Goal: Information Seeking & Learning: Compare options

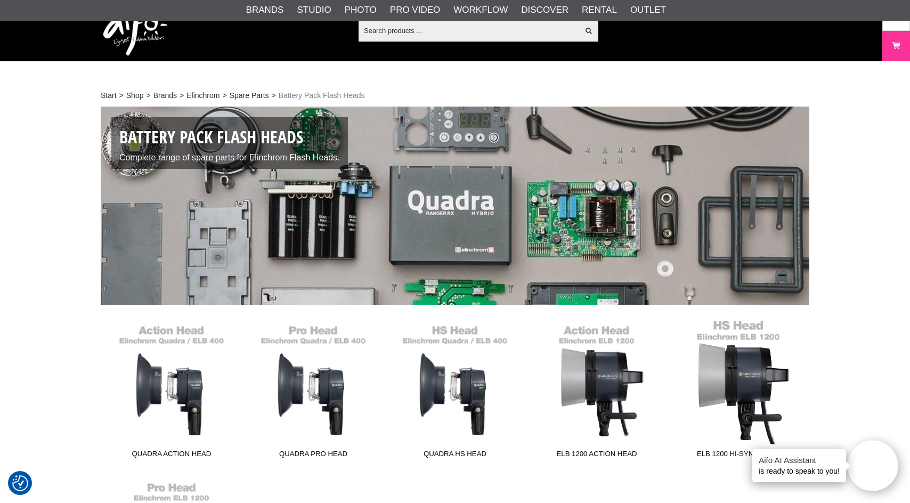
scroll to position [114, 0]
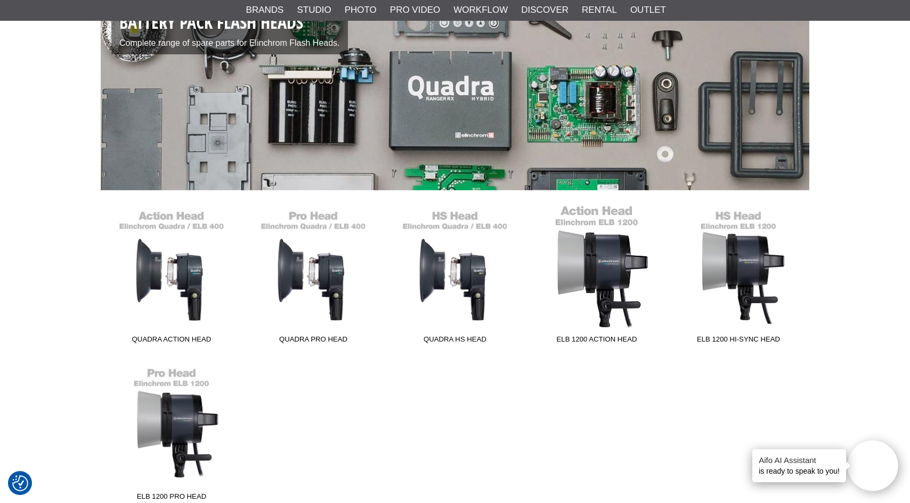
click at [611, 269] on link "ELB 1200 Action Head" at bounding box center [597, 276] width 142 height 144
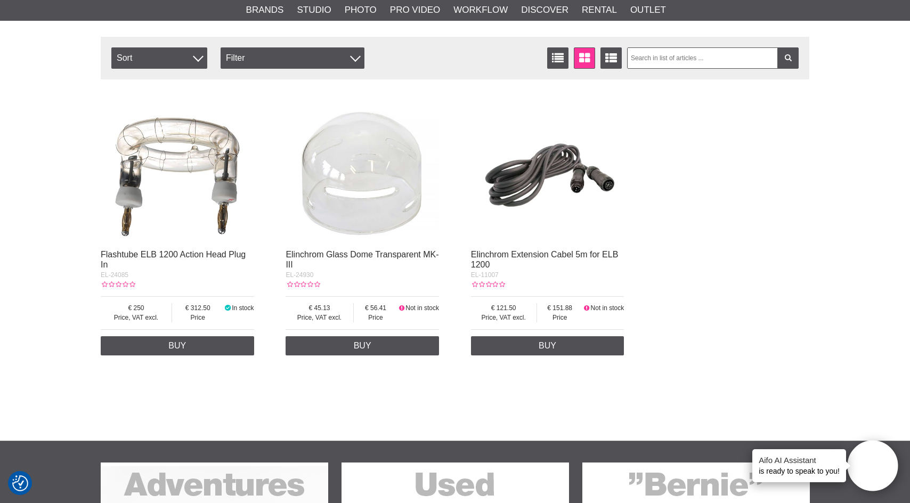
scroll to position [117, 0]
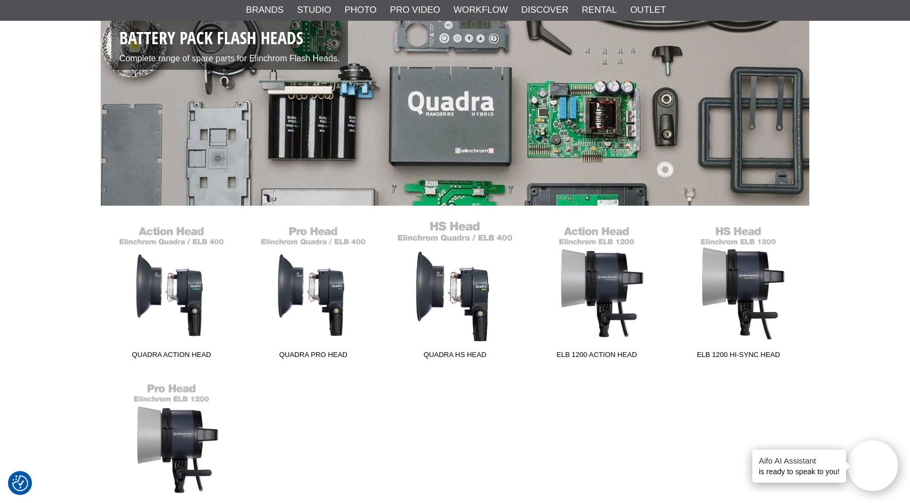
scroll to position [114, 0]
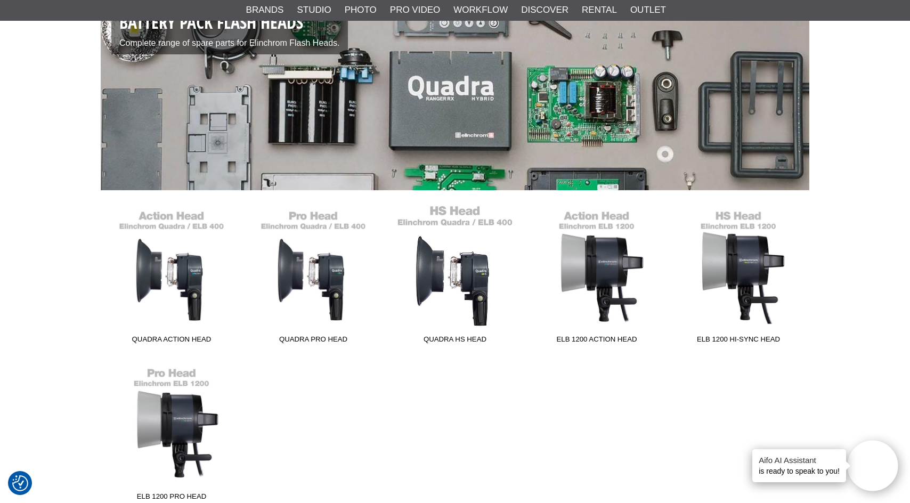
click at [449, 279] on link "Quadra HS Head" at bounding box center [455, 276] width 142 height 144
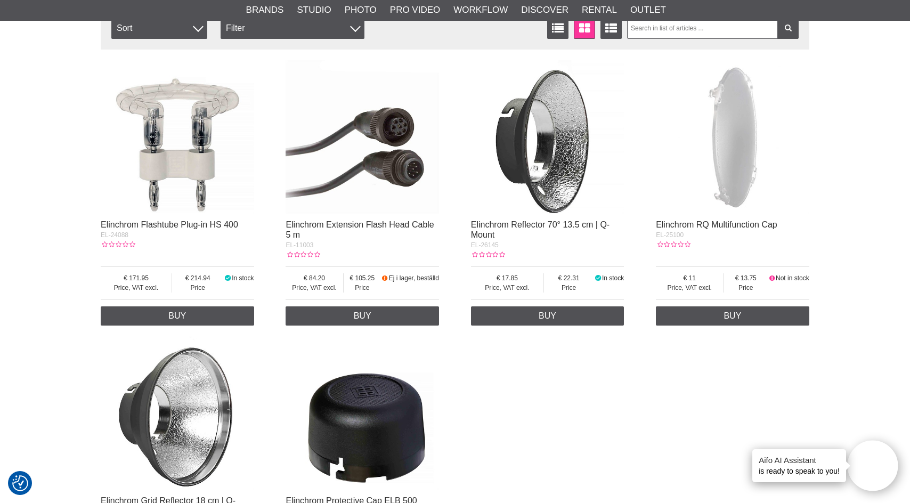
scroll to position [140, 0]
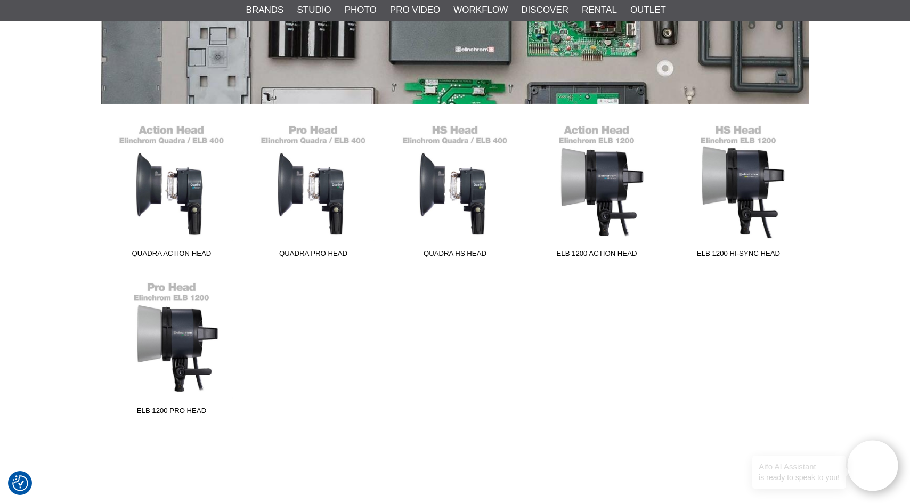
scroll to position [219, 0]
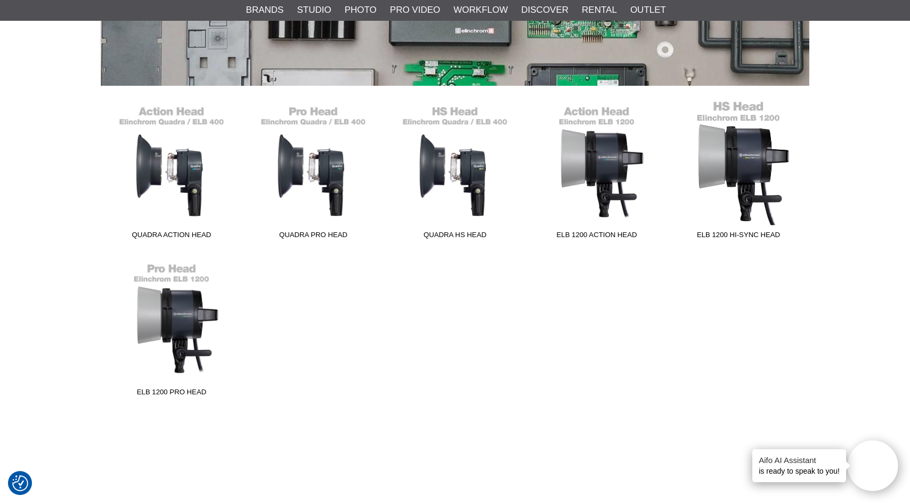
click at [744, 153] on link "ELB 1200 Hi-Sync Head" at bounding box center [738, 172] width 142 height 144
